Goal: Task Accomplishment & Management: Manage account settings

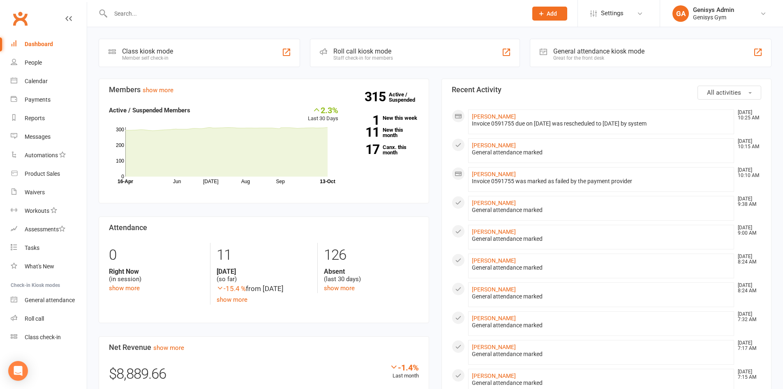
click at [298, 18] on input "text" at bounding box center [315, 14] width 414 height 12
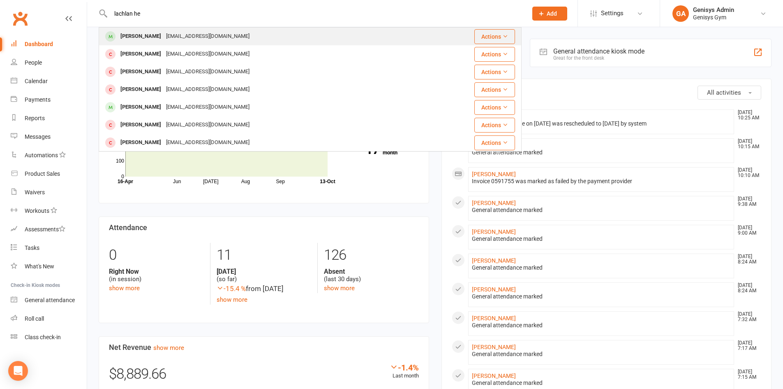
type input "lachlan he"
click at [193, 37] on div "[EMAIL_ADDRESS][DOMAIN_NAME]" at bounding box center [208, 36] width 88 height 12
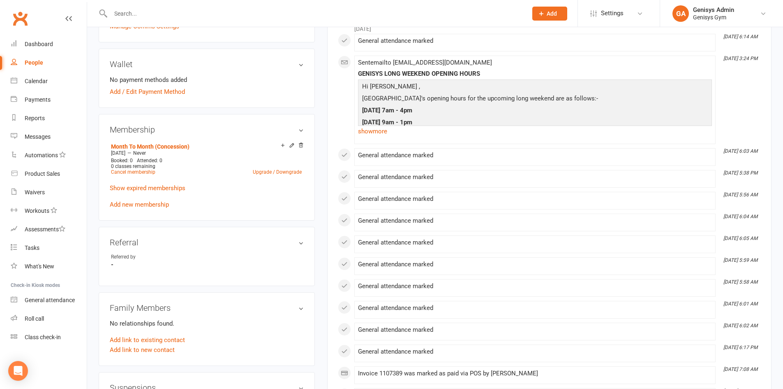
scroll to position [247, 0]
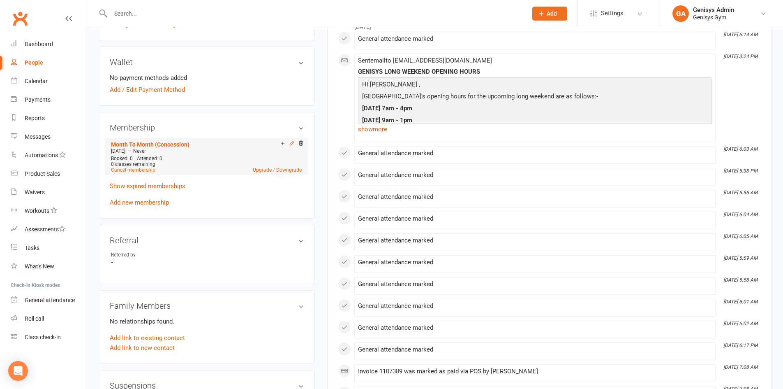
click at [291, 144] on icon at bounding box center [292, 143] width 6 height 6
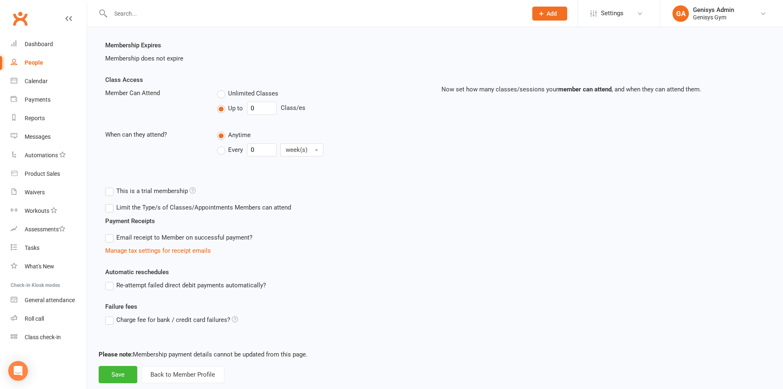
scroll to position [160, 0]
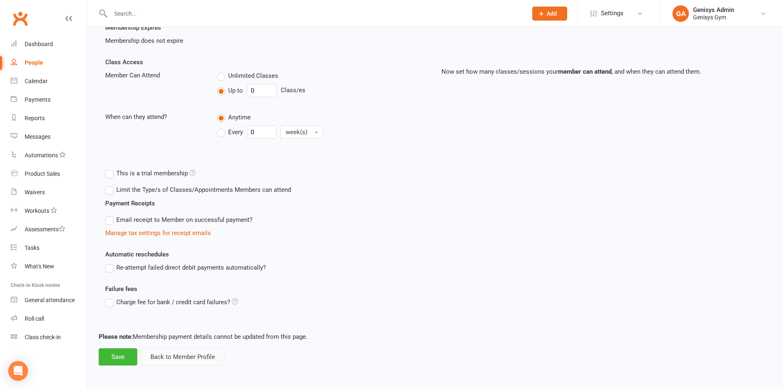
click at [174, 353] on button "Back to Member Profile" at bounding box center [182, 356] width 83 height 17
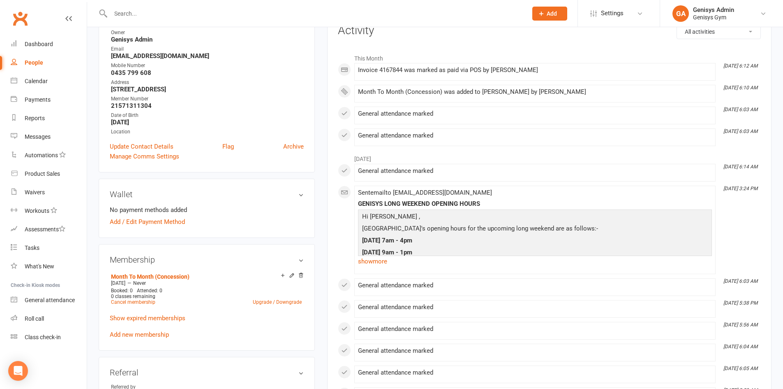
scroll to position [164, 0]
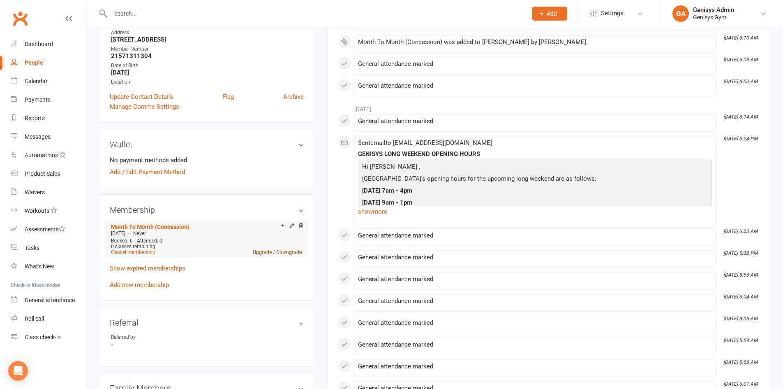
click at [284, 251] on link "Upgrade / Downgrade" at bounding box center [277, 252] width 49 height 6
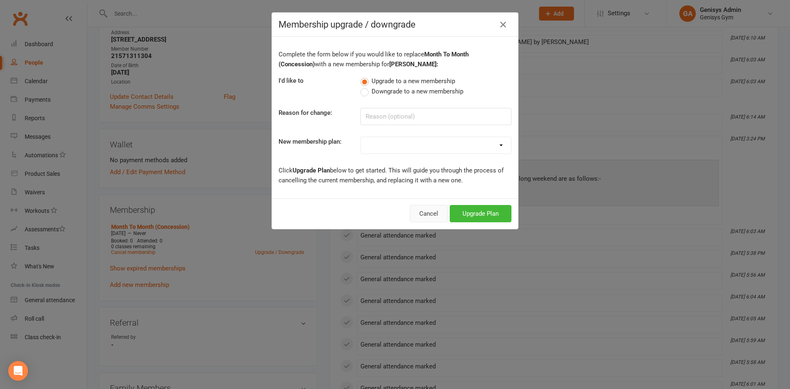
click at [416, 211] on button "Cancel" at bounding box center [429, 213] width 38 height 17
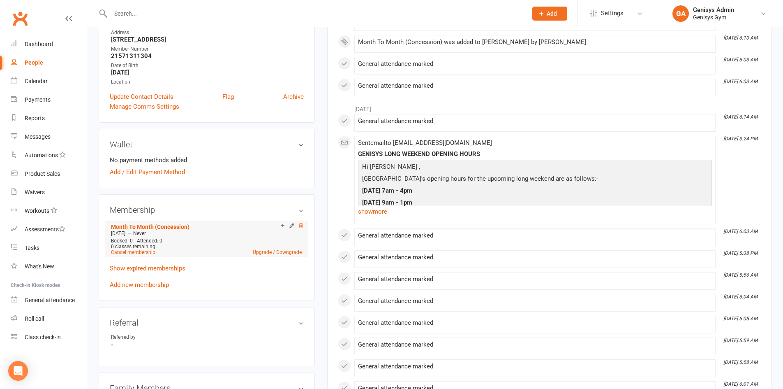
click at [299, 225] on icon at bounding box center [301, 225] width 6 height 6
click at [199, 238] on div "Booked: 0 Attended: 0 0 classes remaining Cancel membership Upgrade / Downgrade" at bounding box center [206, 246] width 195 height 17
click at [179, 230] on div "Oct 13 2025 — Never" at bounding box center [206, 233] width 195 height 7
click at [122, 252] on link "Cancel membership" at bounding box center [133, 252] width 44 height 6
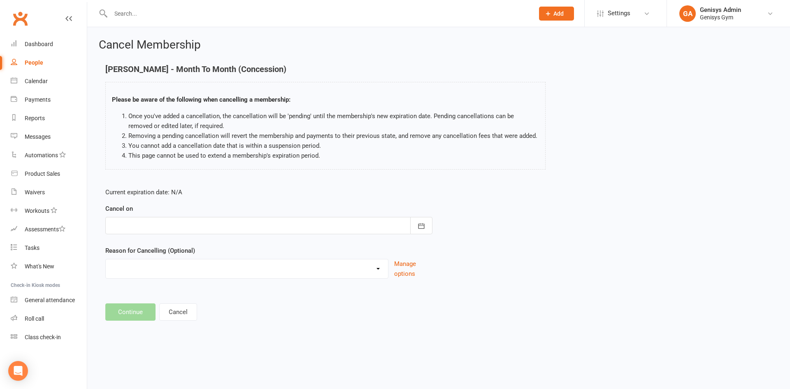
click at [131, 224] on div at bounding box center [268, 225] width 327 height 17
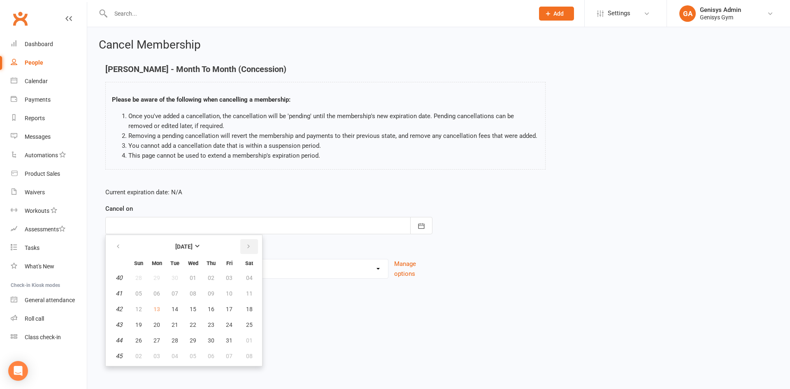
click at [252, 243] on button "button" at bounding box center [249, 246] width 18 height 15
click at [212, 306] on span "13" at bounding box center [211, 309] width 7 height 7
type input "13 Nov 2025"
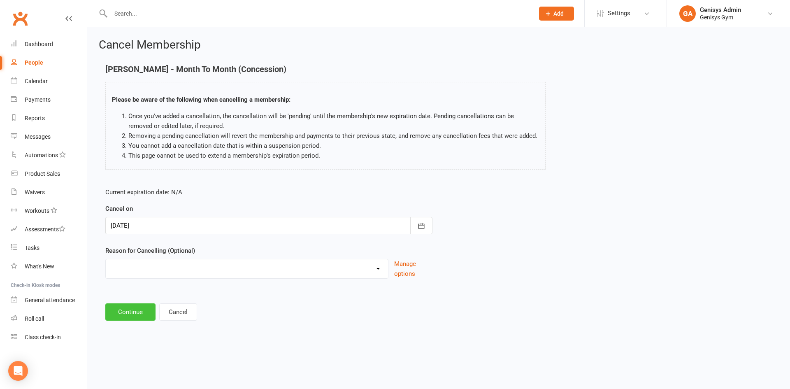
click at [134, 313] on button "Continue" at bounding box center [130, 311] width 50 height 17
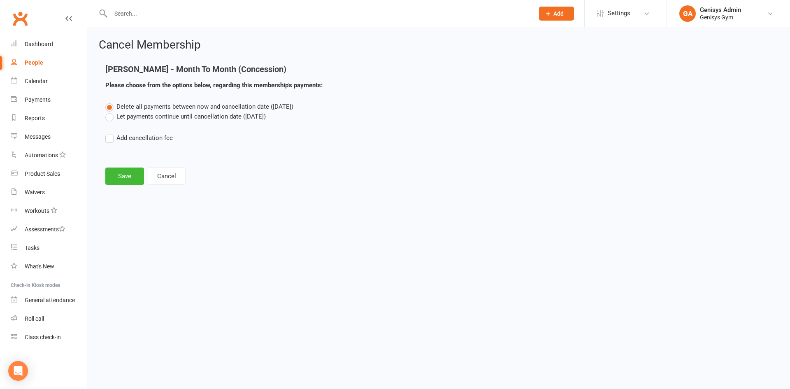
click at [134, 116] on label "Let payments continue until cancellation date (Nov 13, 2025)" at bounding box center [185, 116] width 160 height 10
click at [111, 111] on input "Let payments continue until cancellation date (Nov 13, 2025)" at bounding box center [107, 111] width 5 height 0
click at [128, 178] on button "Save" at bounding box center [124, 175] width 39 height 17
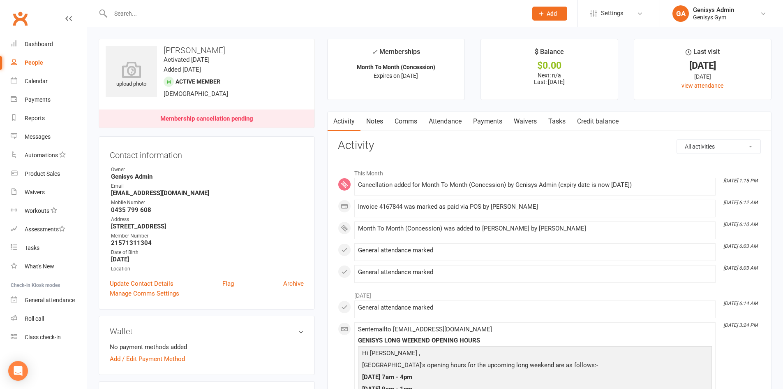
click at [383, 119] on link "Notes" at bounding box center [375, 121] width 28 height 19
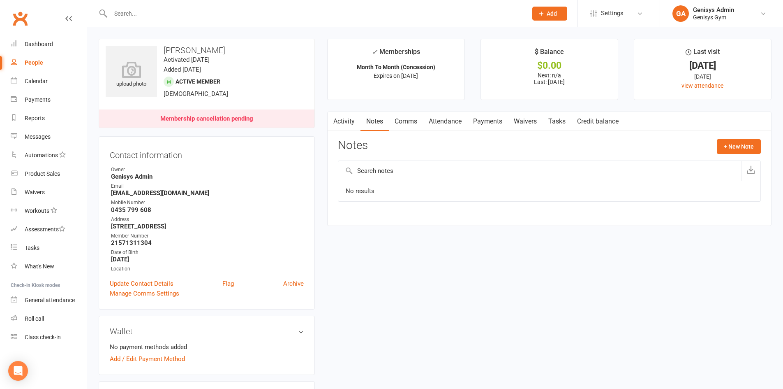
click at [453, 183] on td "No results" at bounding box center [549, 191] width 422 height 21
click at [426, 167] on input "text" at bounding box center [539, 171] width 403 height 20
type input "PT is from QLD paying month at a time. May add another month after this month r…"
drag, startPoint x: 600, startPoint y: 152, endPoint x: 595, endPoint y: 152, distance: 5.8
click at [597, 152] on div "Notes + New Note" at bounding box center [549, 149] width 423 height 21
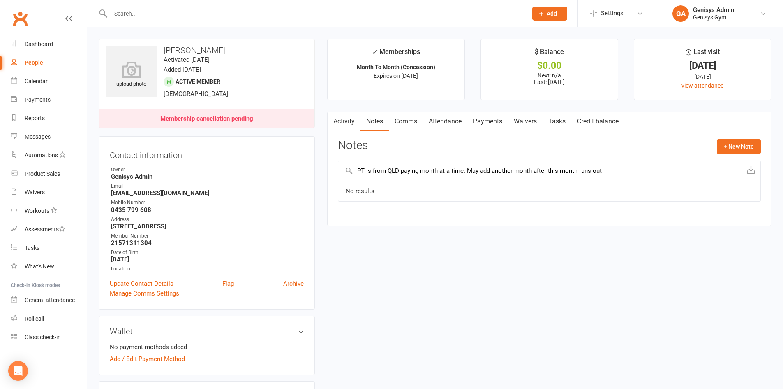
drag, startPoint x: 445, startPoint y: 160, endPoint x: 561, endPoint y: 185, distance: 118.6
click at [444, 162] on section "Notes + New Note PT is from QLD paying month at a time. May add another month a…" at bounding box center [549, 176] width 423 height 74
click at [626, 168] on input "PT is from QLD paying month at a time. May add another month after this month r…" at bounding box center [539, 171] width 403 height 20
click at [749, 168] on icon "button" at bounding box center [751, 169] width 8 height 8
click at [343, 120] on link "Activity" at bounding box center [344, 121] width 33 height 19
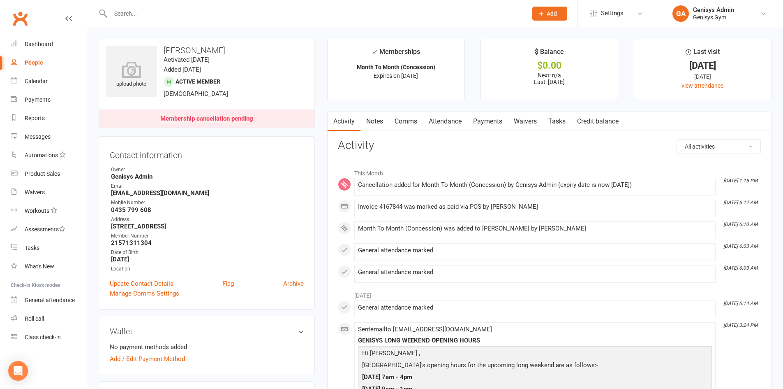
click at [380, 117] on link "Notes" at bounding box center [375, 121] width 28 height 19
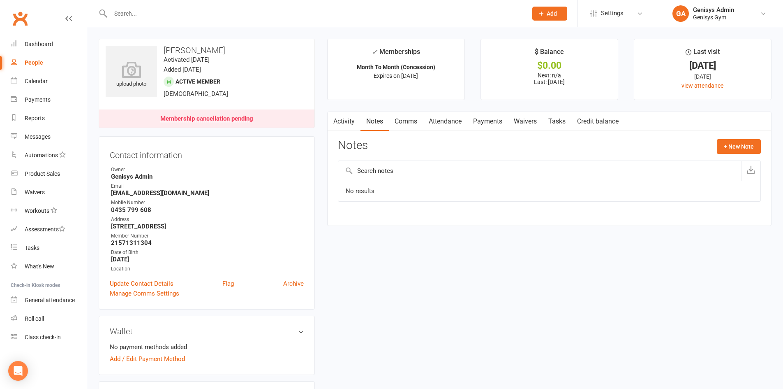
drag, startPoint x: 373, startPoint y: 192, endPoint x: 376, endPoint y: 182, distance: 10.8
click at [372, 192] on td "No results" at bounding box center [549, 191] width 422 height 21
click at [377, 175] on input "text" at bounding box center [539, 171] width 403 height 20
click at [730, 144] on button "+ New Note" at bounding box center [739, 146] width 44 height 15
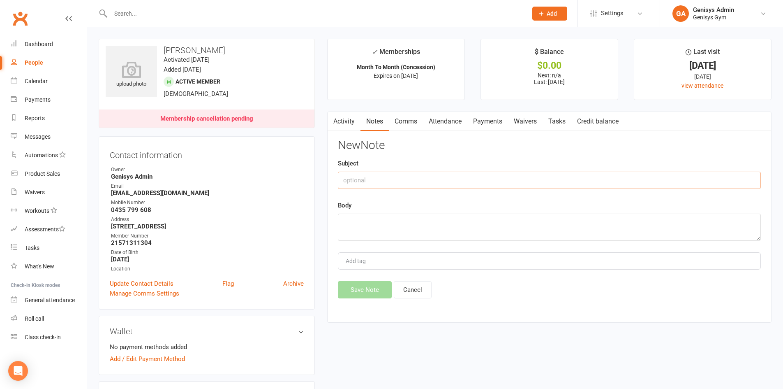
click at [356, 176] on input "text" at bounding box center [549, 179] width 423 height 17
type input "Membership"
click at [423, 226] on textarea at bounding box center [549, 226] width 423 height 27
type textarea "P"
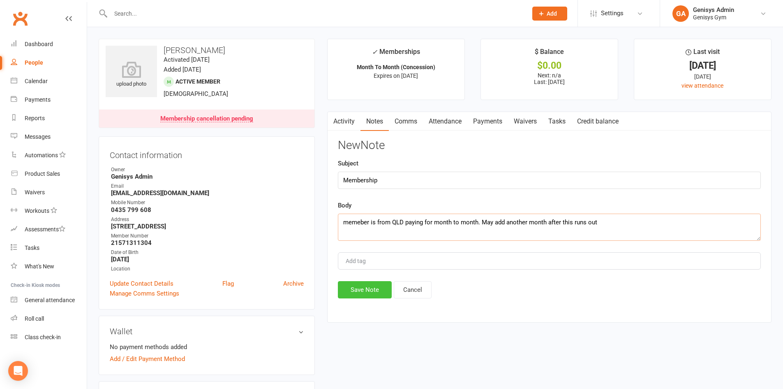
type textarea "memeber is from QLD paying for month to month. May add another month after this…"
click at [363, 292] on button "Save Note" at bounding box center [365, 289] width 54 height 17
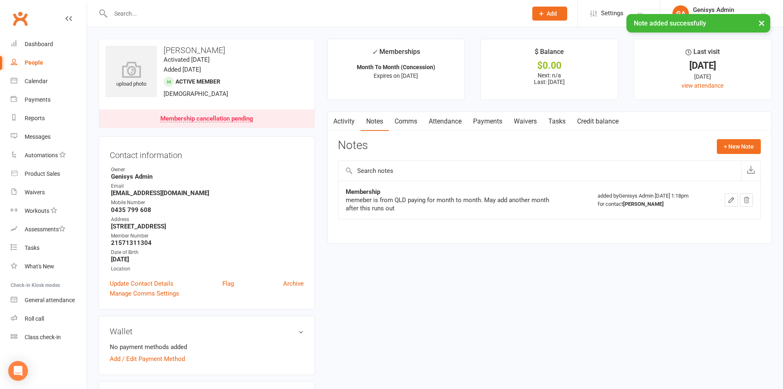
click at [347, 116] on link "Activity" at bounding box center [344, 121] width 33 height 19
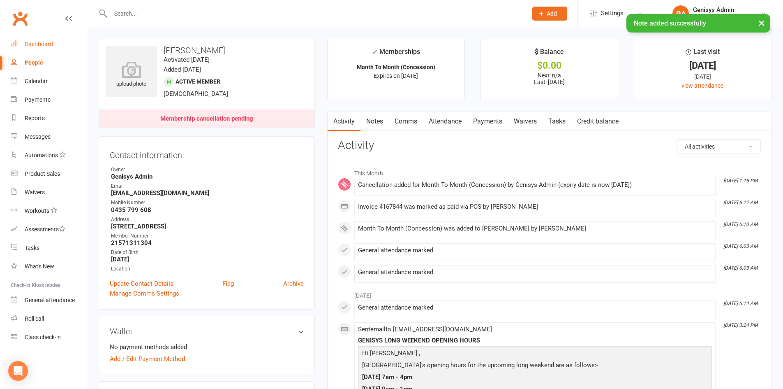
click at [66, 44] on link "Dashboard" at bounding box center [49, 44] width 76 height 19
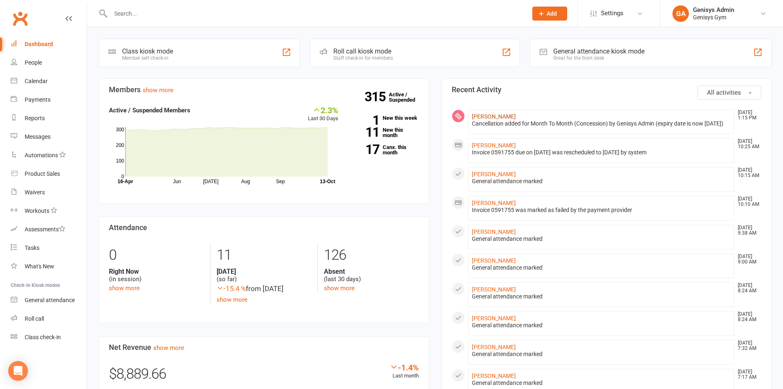
click at [491, 114] on link "[PERSON_NAME]" at bounding box center [494, 116] width 44 height 7
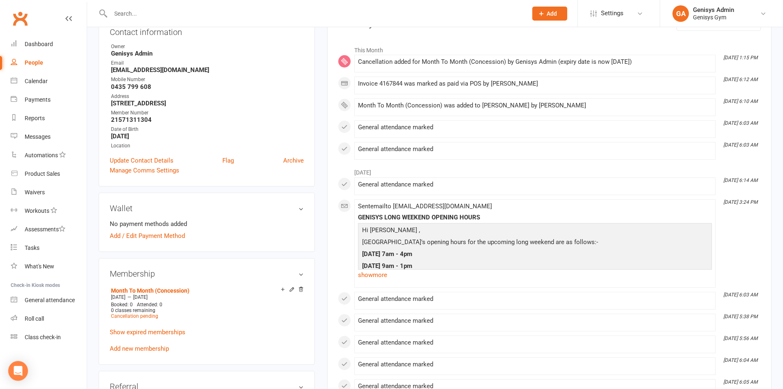
scroll to position [123, 0]
click at [53, 46] on link "Dashboard" at bounding box center [49, 44] width 76 height 19
